Goal: Task Accomplishment & Management: Complete application form

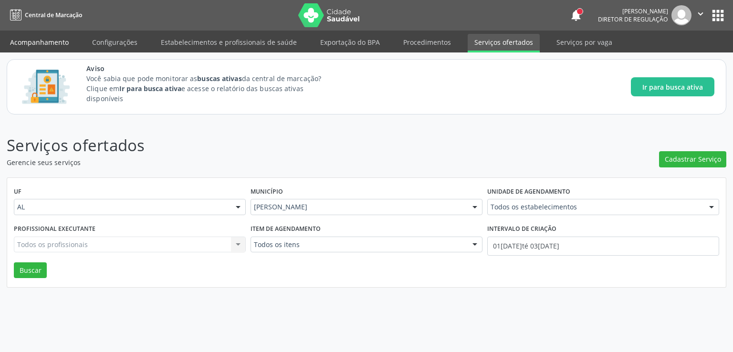
click at [36, 35] on link "Acompanhamento" at bounding box center [39, 42] width 72 height 17
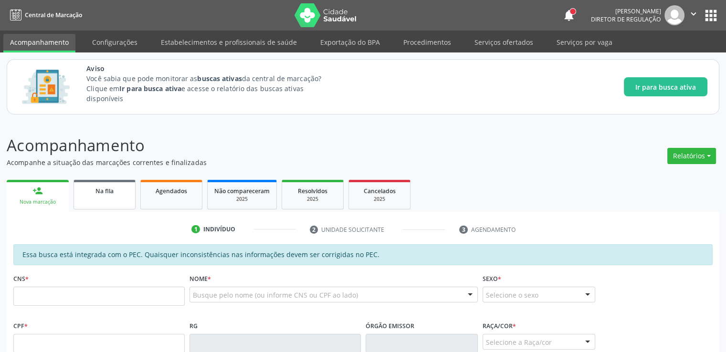
click at [106, 203] on link "Na fila" at bounding box center [104, 195] width 62 height 30
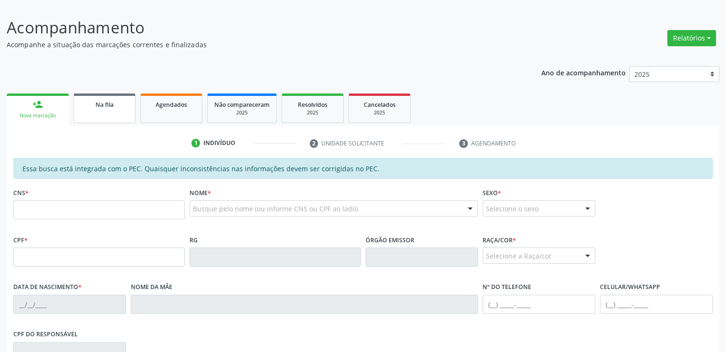
click at [102, 108] on div "Na fila" at bounding box center [105, 104] width 48 height 10
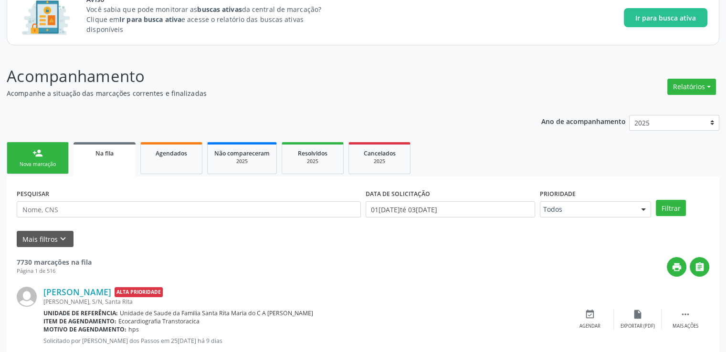
scroll to position [22, 0]
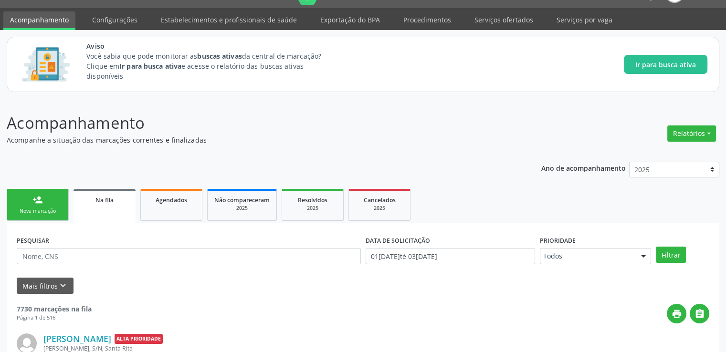
click at [490, 16] on link "Serviços ofertados" at bounding box center [504, 19] width 72 height 17
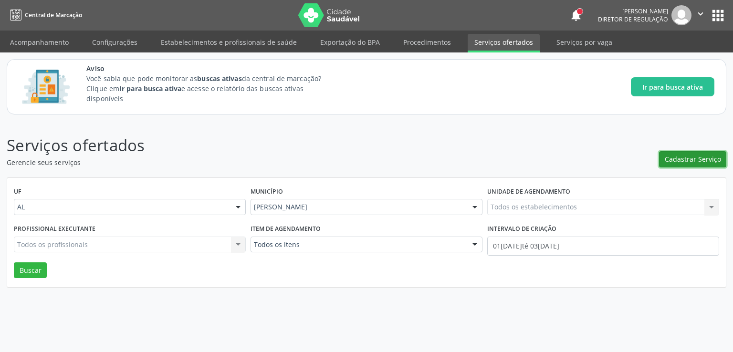
click at [689, 155] on span "Cadastrar Serviço" at bounding box center [693, 159] width 56 height 10
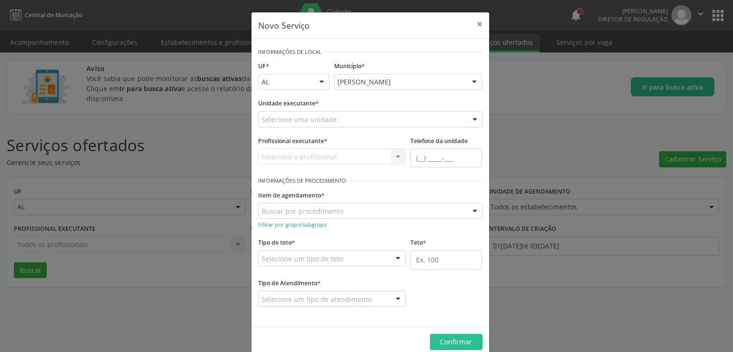
click at [347, 117] on div "Selecione uma unidade" at bounding box center [370, 119] width 224 height 16
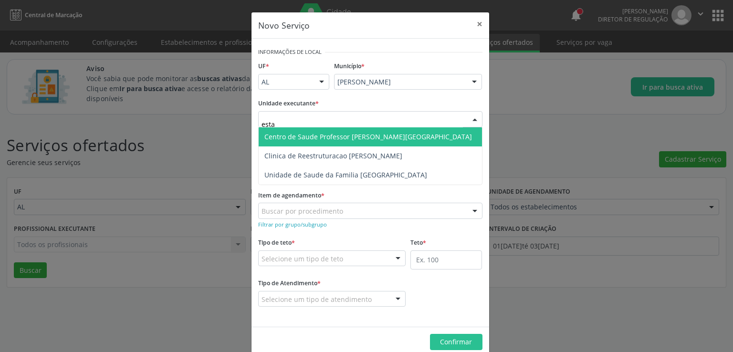
type input "estac"
click at [359, 134] on span "Centro de Saude Professor [PERSON_NAME][GEOGRAPHIC_DATA]" at bounding box center [368, 136] width 208 height 9
click at [359, 134] on span "Centro de Saude Professor [PERSON_NAME][GEOGRAPHIC_DATA]" at bounding box center [370, 136] width 223 height 19
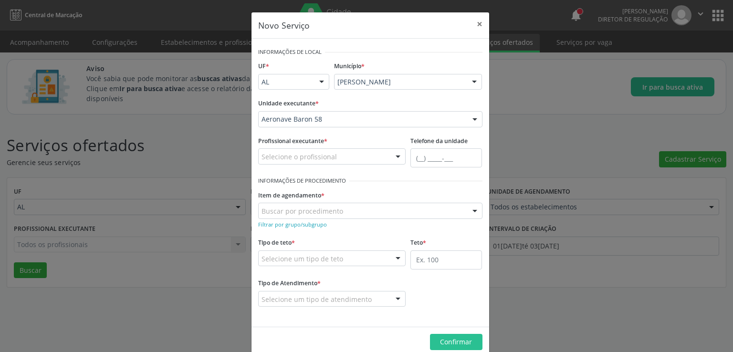
click at [336, 154] on div "Selecione o profissional" at bounding box center [332, 156] width 148 height 16
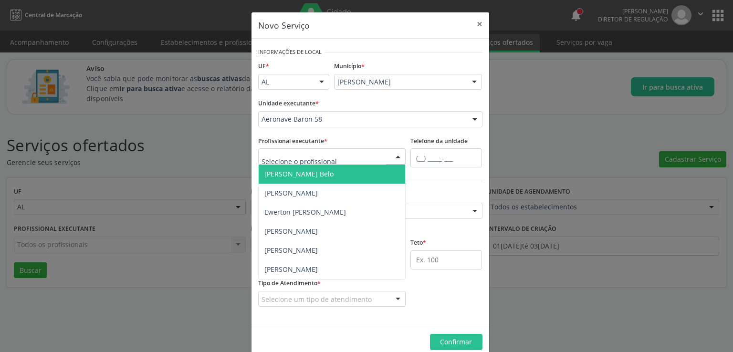
type input "e"
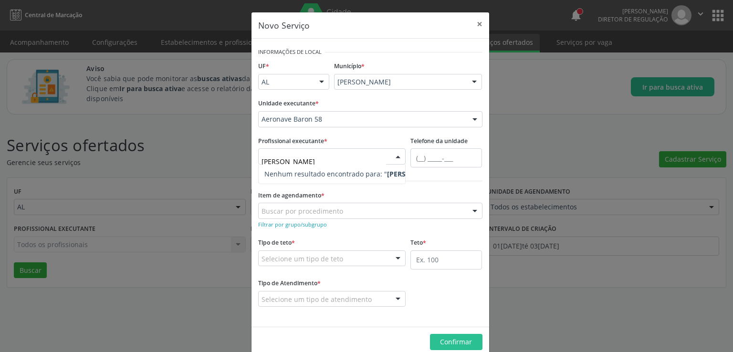
type input "luane"
click at [336, 154] on input "luane" at bounding box center [324, 161] width 125 height 19
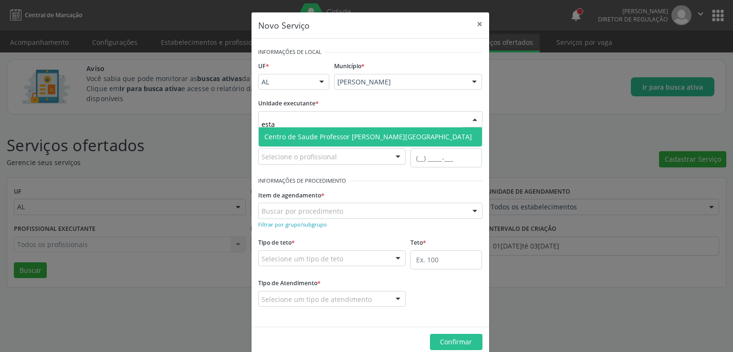
type input "estac"
click at [348, 139] on span "Centro de Saude Professor [PERSON_NAME][GEOGRAPHIC_DATA]" at bounding box center [368, 136] width 208 height 9
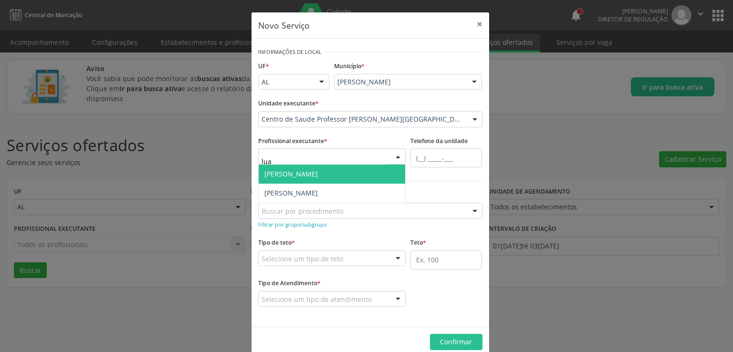
type input "[PERSON_NAME]"
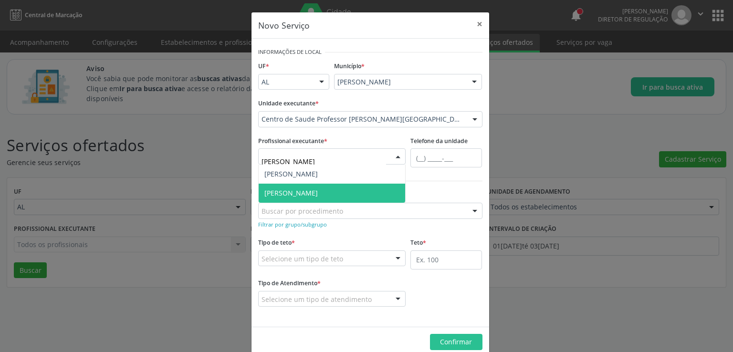
click at [297, 195] on span "[PERSON_NAME]" at bounding box center [290, 193] width 53 height 9
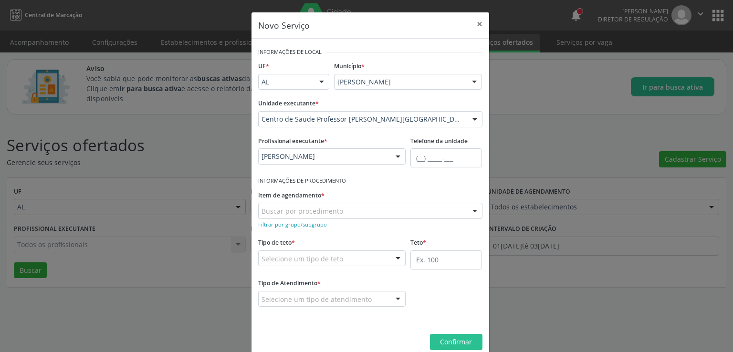
click at [262, 214] on input "text" at bounding box center [262, 215] width 0 height 19
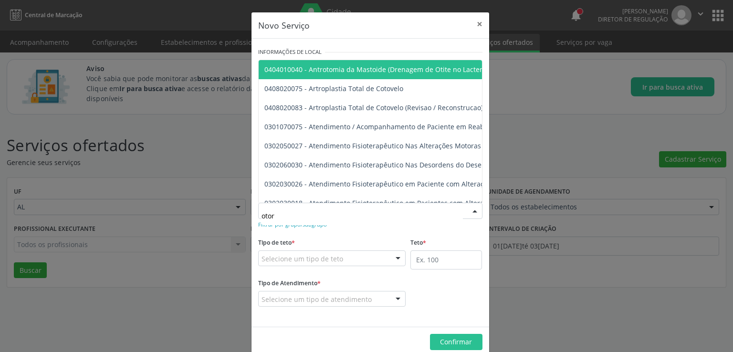
type input "otorr"
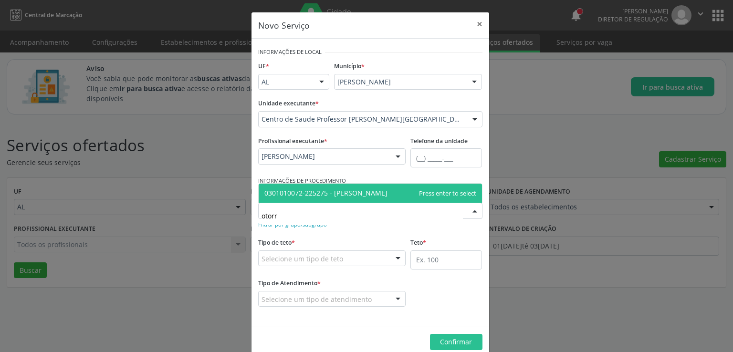
click at [346, 195] on span "0301010072-225275 - [PERSON_NAME]" at bounding box center [325, 193] width 123 height 9
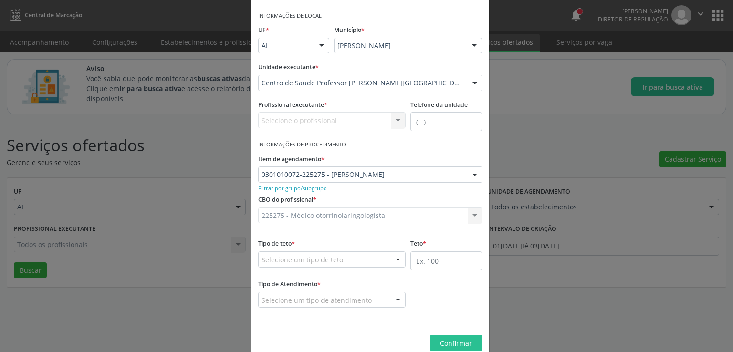
scroll to position [53, 0]
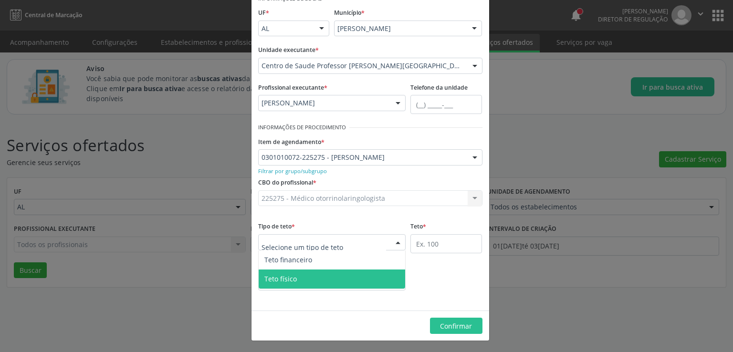
click at [300, 275] on span "Teto físico" at bounding box center [332, 279] width 147 height 19
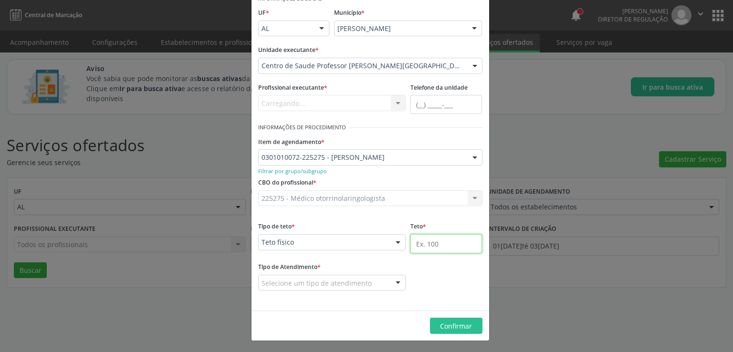
click at [431, 246] on input "text" at bounding box center [446, 243] width 72 height 19
type input "4"
click at [391, 285] on div at bounding box center [398, 283] width 14 height 16
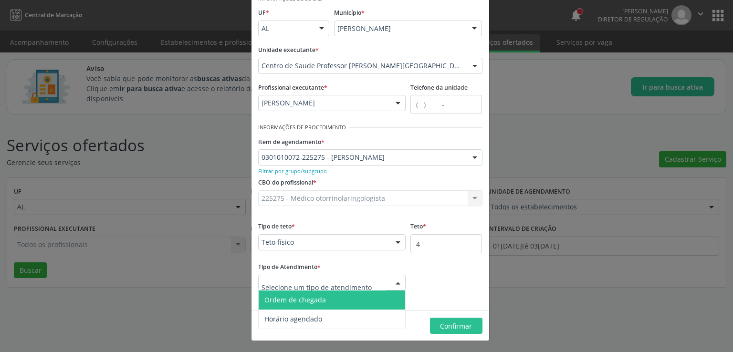
click at [314, 301] on span "Ordem de chegada" at bounding box center [295, 299] width 62 height 9
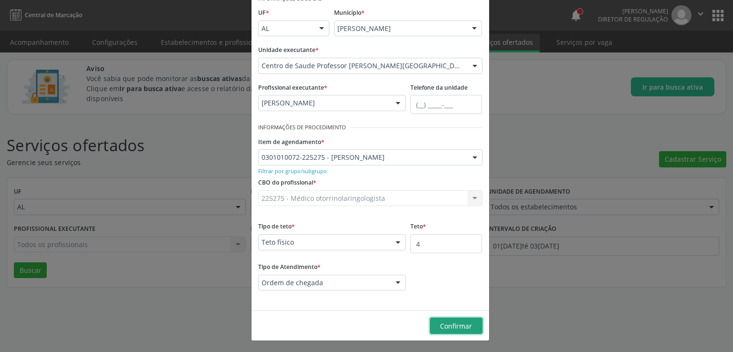
click at [445, 327] on span "Confirmar" at bounding box center [456, 326] width 32 height 9
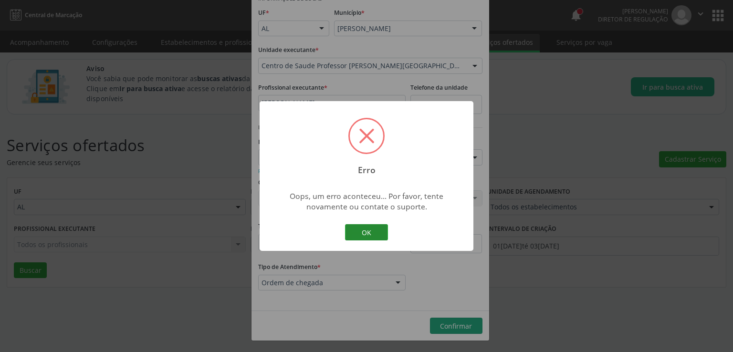
click at [359, 235] on button "OK" at bounding box center [366, 232] width 43 height 16
